Goal: Task Accomplishment & Management: Manage account settings

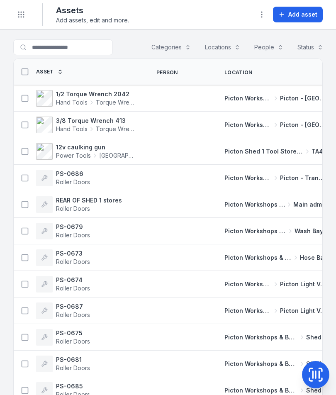
click at [17, 10] on icon "Toggle navigation" at bounding box center [21, 14] width 8 height 8
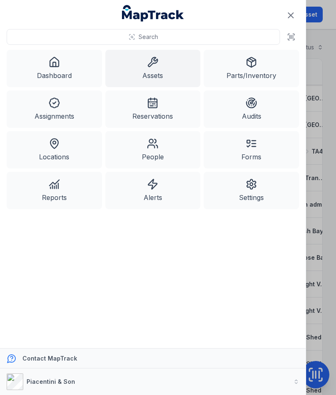
click at [148, 185] on icon at bounding box center [153, 184] width 12 height 12
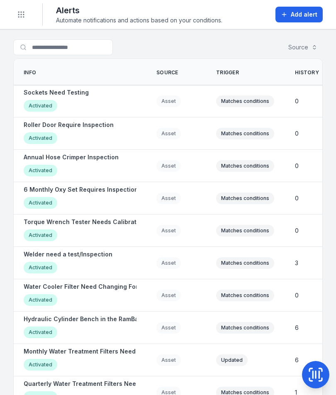
click at [53, 232] on div "Activated" at bounding box center [41, 235] width 34 height 12
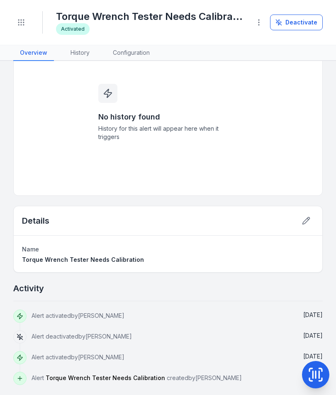
scroll to position [42, 0]
click at [76, 52] on link "History" at bounding box center [80, 53] width 32 height 16
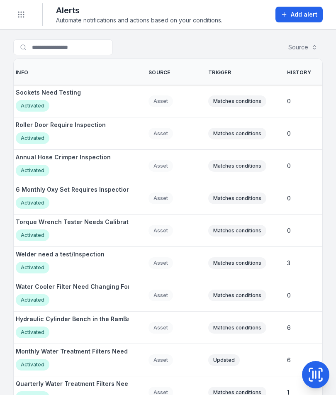
click at [21, 16] on icon "Toggle navigation" at bounding box center [21, 14] width 8 height 8
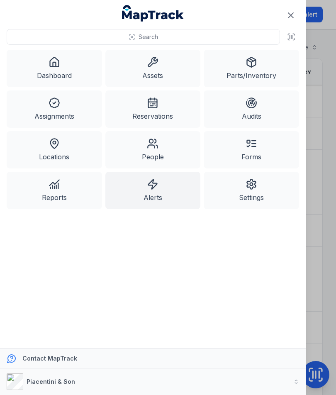
click at [139, 70] on link "Assets" at bounding box center [152, 68] width 95 height 37
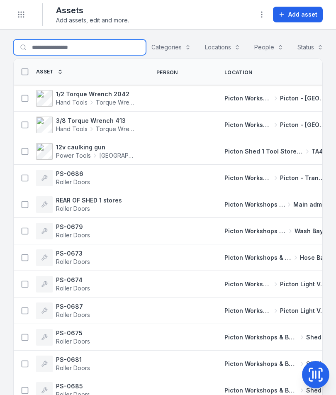
click at [50, 52] on input "Search for assets" at bounding box center [79, 47] width 133 height 16
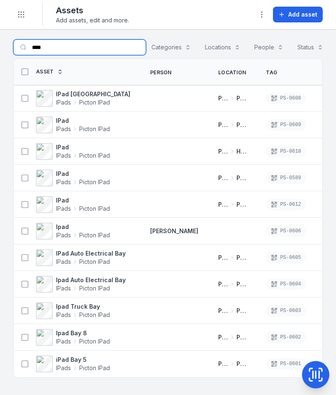
type input "****"
click at [81, 178] on span "Picton IPad" at bounding box center [94, 182] width 31 height 8
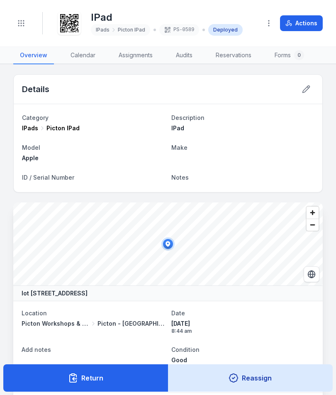
click at [269, 21] on icon "button" at bounding box center [269, 23] width 8 height 8
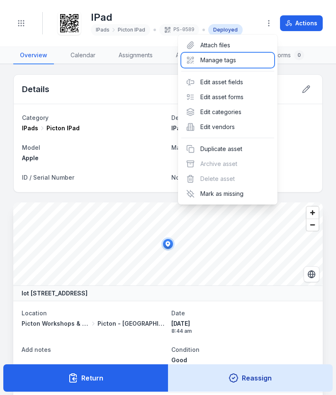
click at [243, 63] on div "Manage tags" at bounding box center [227, 60] width 93 height 15
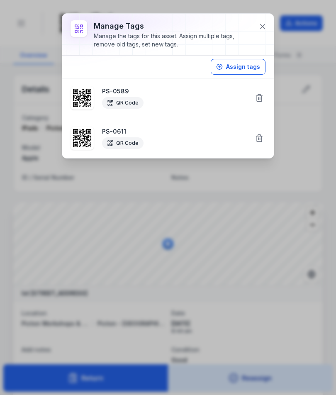
click at [258, 98] on icon at bounding box center [259, 98] width 8 height 8
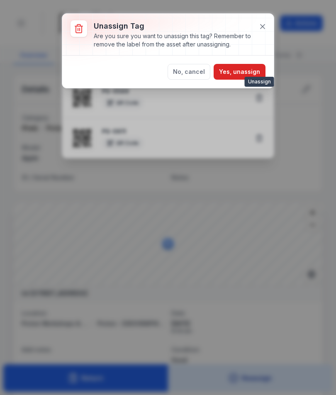
click at [240, 69] on button "Yes, unassign" at bounding box center [240, 72] width 52 height 16
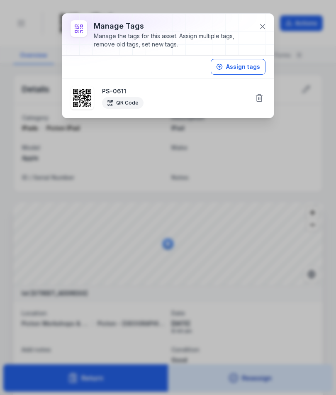
click at [266, 28] on icon at bounding box center [262, 26] width 8 height 8
